Goal: Task Accomplishment & Management: Complete application form

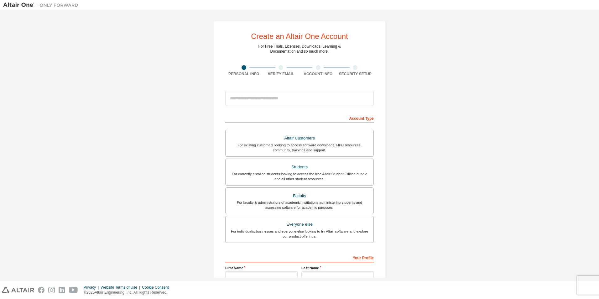
click at [463, 121] on div "Create an Altair One Account For Free Trials, Licenses, Downloads, Learning & D…" at bounding box center [299, 179] width 593 height 332
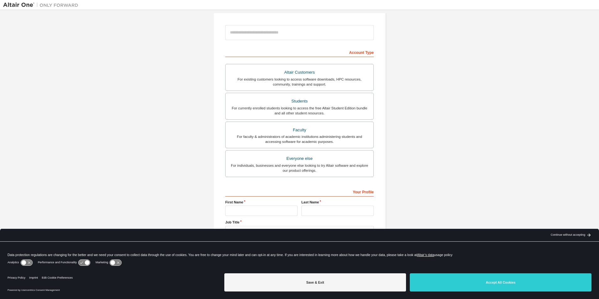
scroll to position [67, 0]
click at [579, 232] on div "arrow_back_black_24dp Continue without accepting arrow_forward_black_24dp" at bounding box center [570, 235] width 57 height 13
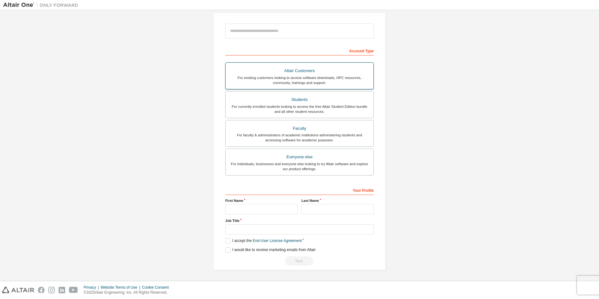
click at [339, 75] on div "For existing customers looking to access software downloads, HPC resources, com…" at bounding box center [299, 80] width 140 height 10
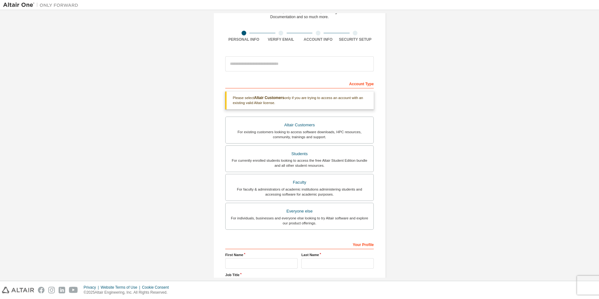
scroll to position [0, 0]
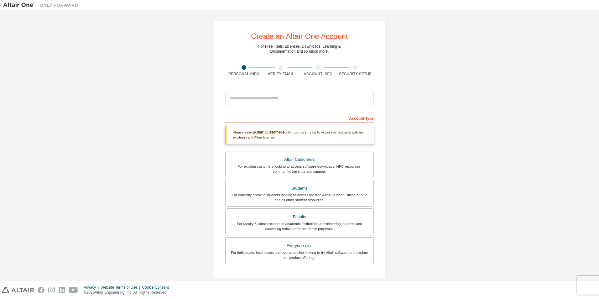
click at [475, 77] on div "Create an Altair One Account For Free Trials, Licenses, Downloads, Learning & D…" at bounding box center [299, 189] width 593 height 353
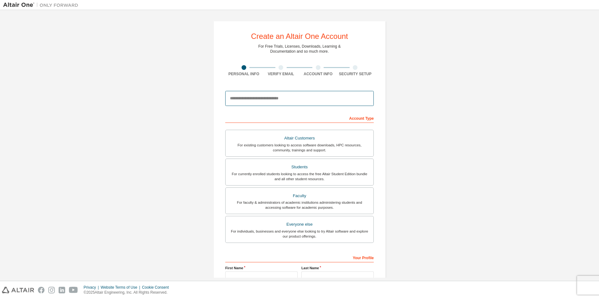
click at [251, 98] on input "email" at bounding box center [299, 98] width 149 height 15
type input "**********"
